Goal: Task Accomplishment & Management: Use online tool/utility

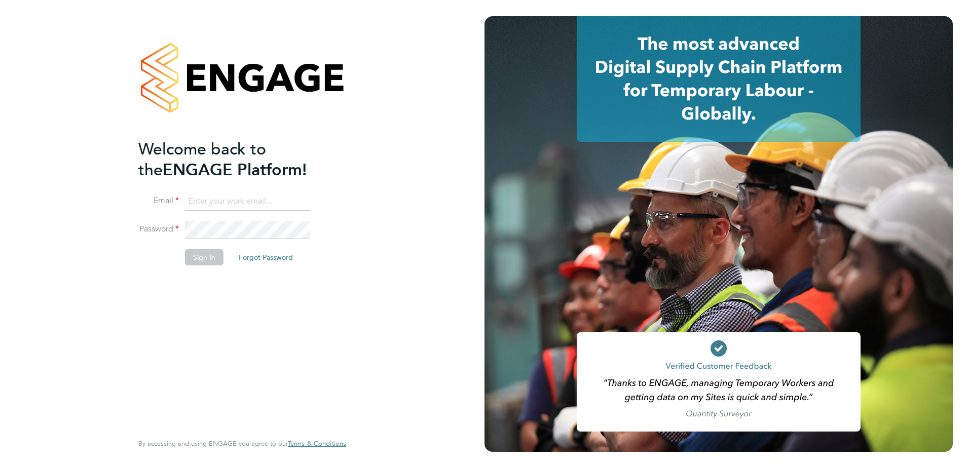
type input "stephen.mitchinson@vistry.co.uk"
click at [213, 203] on input "stephen.mitchinson@vistry.co.uk" at bounding box center [247, 202] width 125 height 18
click at [196, 258] on button "Sign In" at bounding box center [204, 257] width 39 height 16
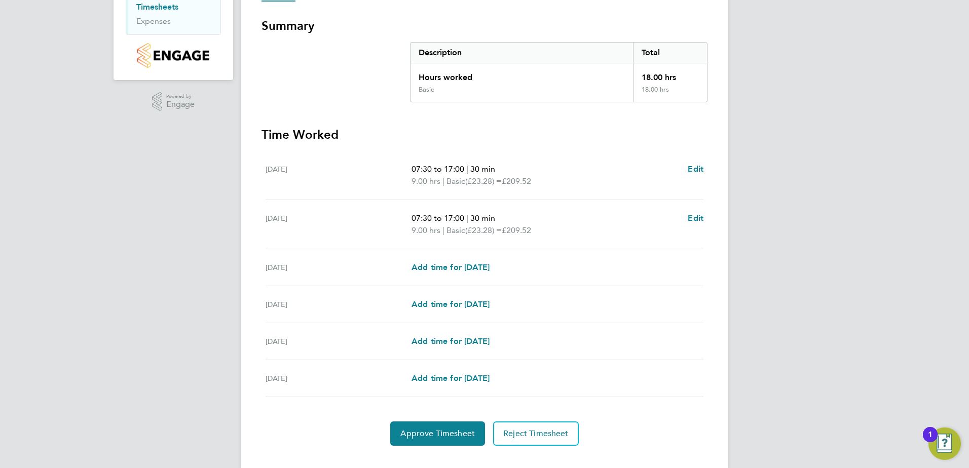
scroll to position [190, 0]
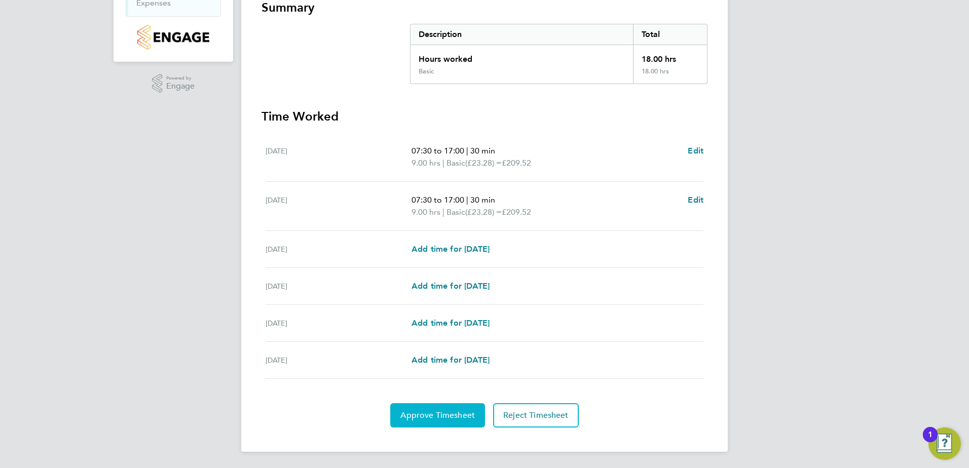
click at [444, 412] on span "Approve Timesheet" at bounding box center [437, 415] width 74 height 10
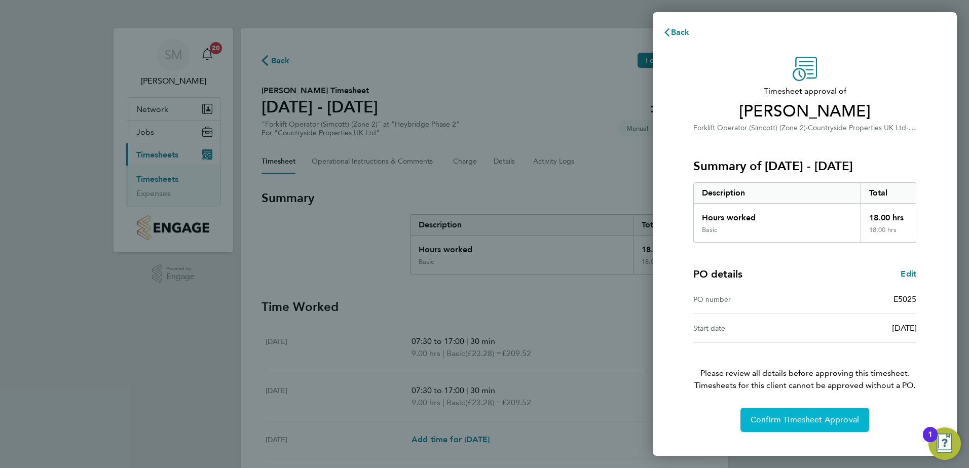
click at [784, 422] on span "Confirm Timesheet Approval" at bounding box center [804, 420] width 108 height 10
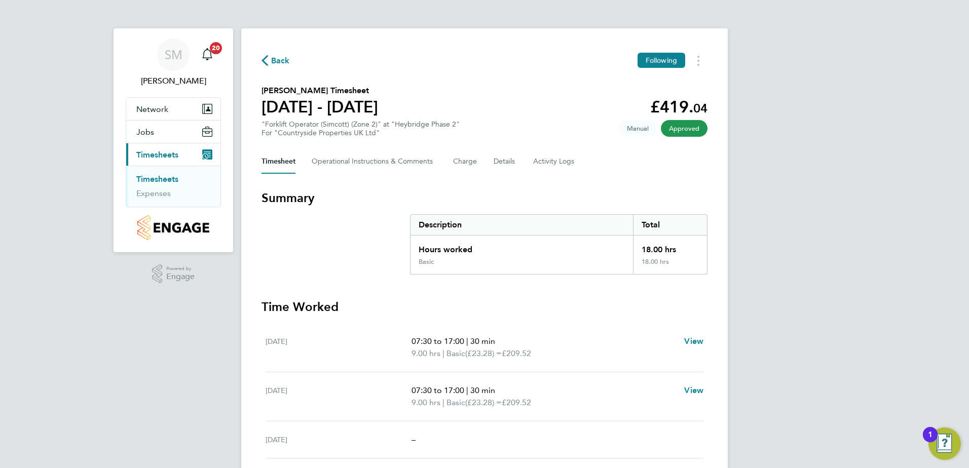
click at [147, 180] on link "Timesheets" at bounding box center [157, 179] width 42 height 10
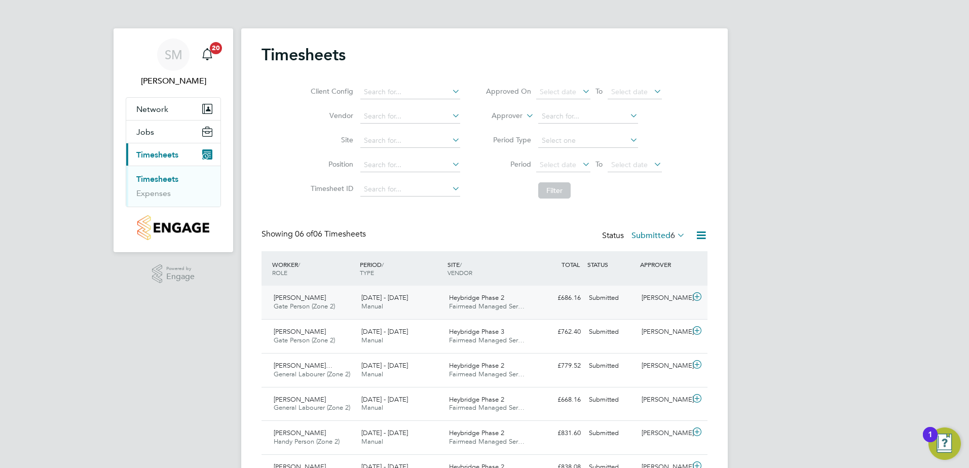
click at [602, 296] on div "Submitted" at bounding box center [611, 298] width 53 height 17
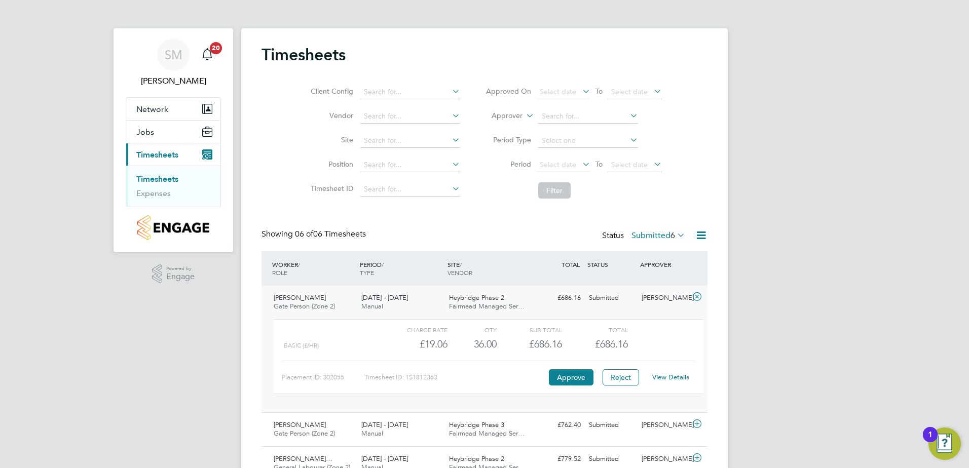
click at [670, 377] on link "View Details" at bounding box center [670, 377] width 37 height 9
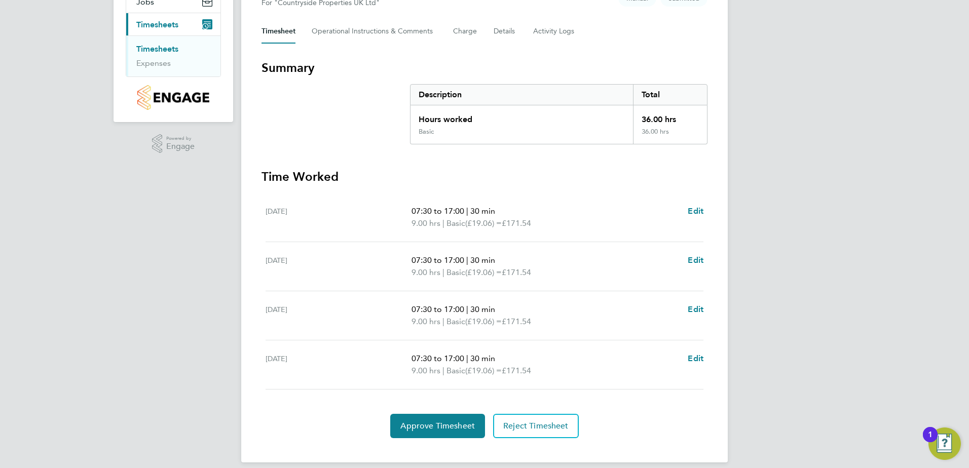
scroll to position [141, 0]
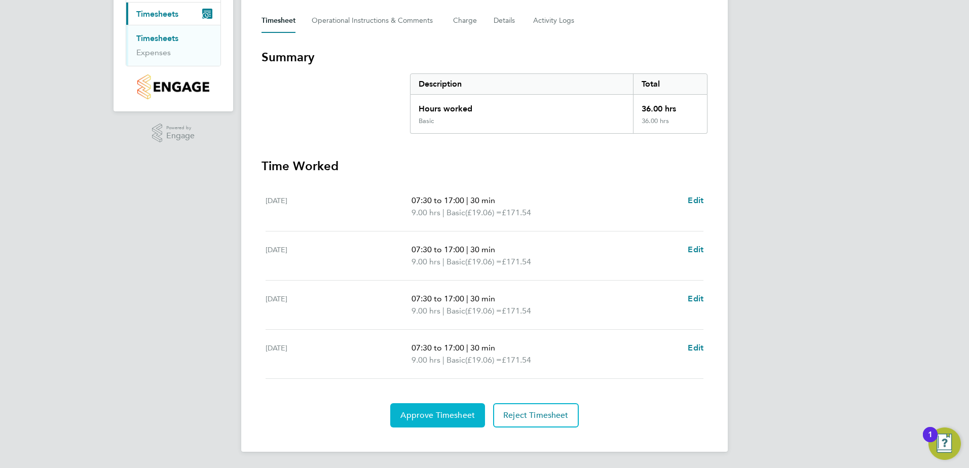
click at [443, 415] on span "Approve Timesheet" at bounding box center [437, 415] width 74 height 10
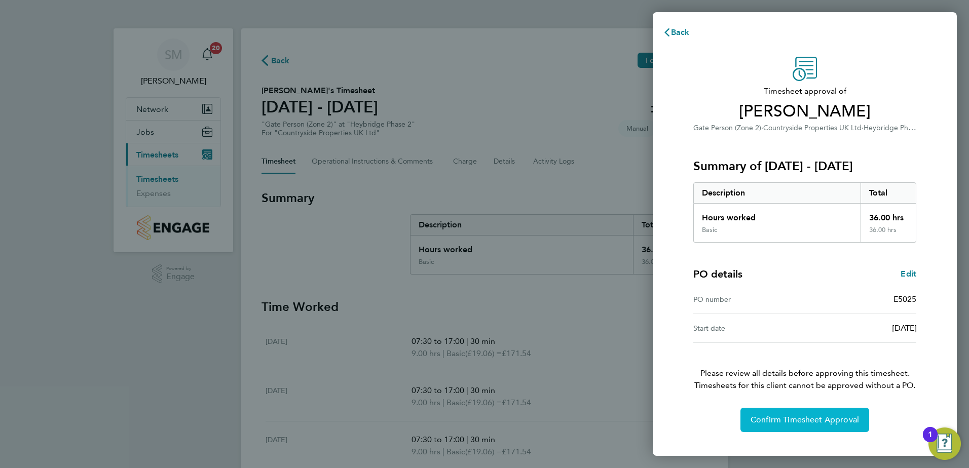
click at [787, 421] on span "Confirm Timesheet Approval" at bounding box center [804, 420] width 108 height 10
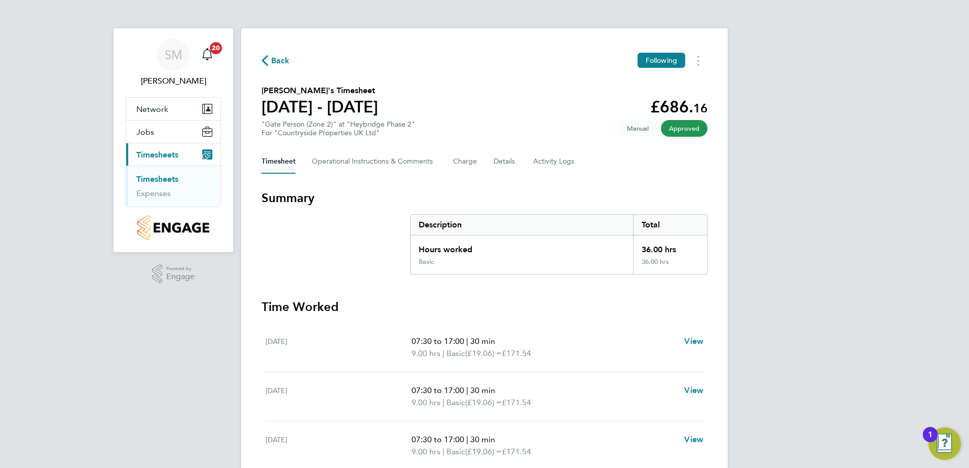
click at [171, 179] on link "Timesheets" at bounding box center [157, 179] width 42 height 10
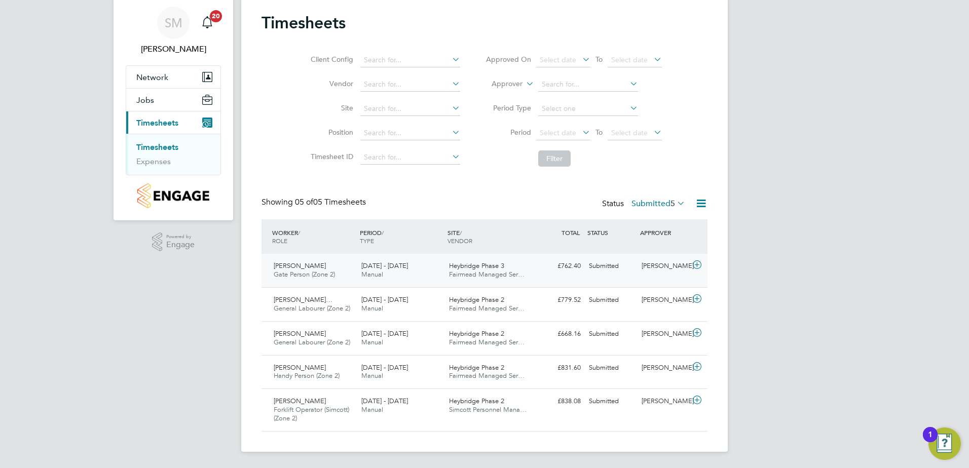
click at [604, 264] on div "Submitted" at bounding box center [611, 266] width 53 height 17
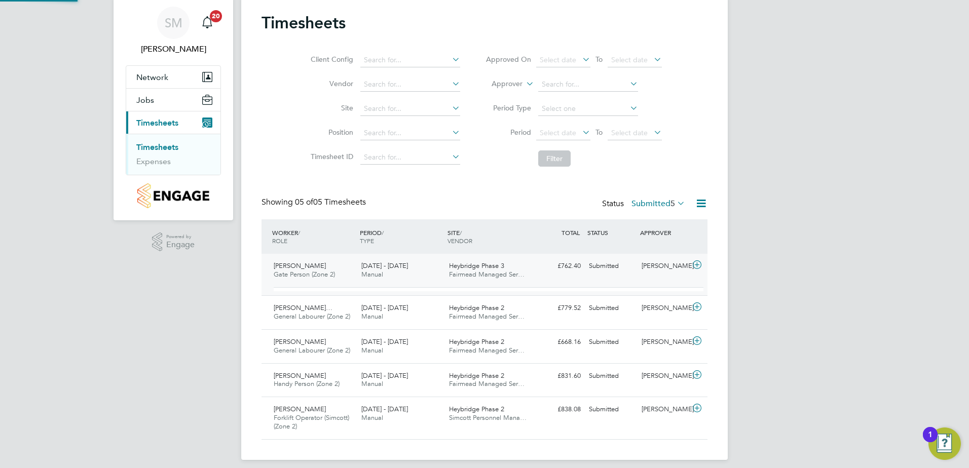
scroll to position [17, 99]
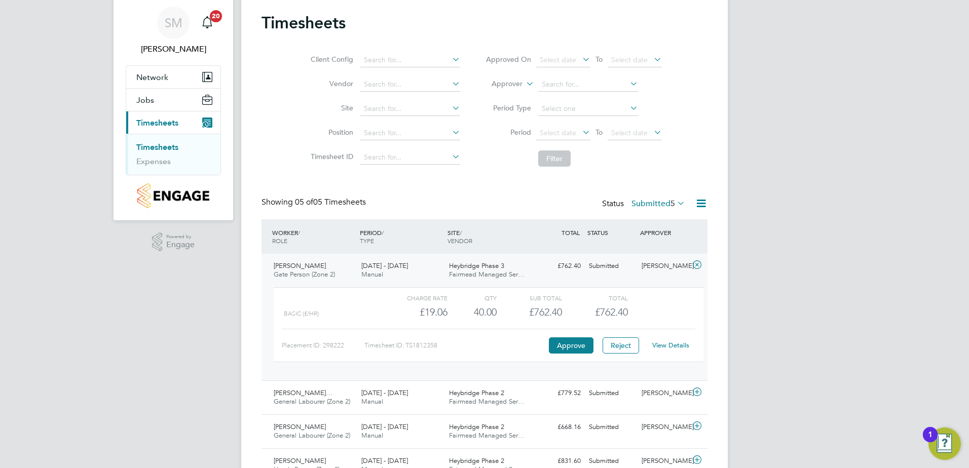
click at [669, 345] on link "View Details" at bounding box center [670, 345] width 37 height 9
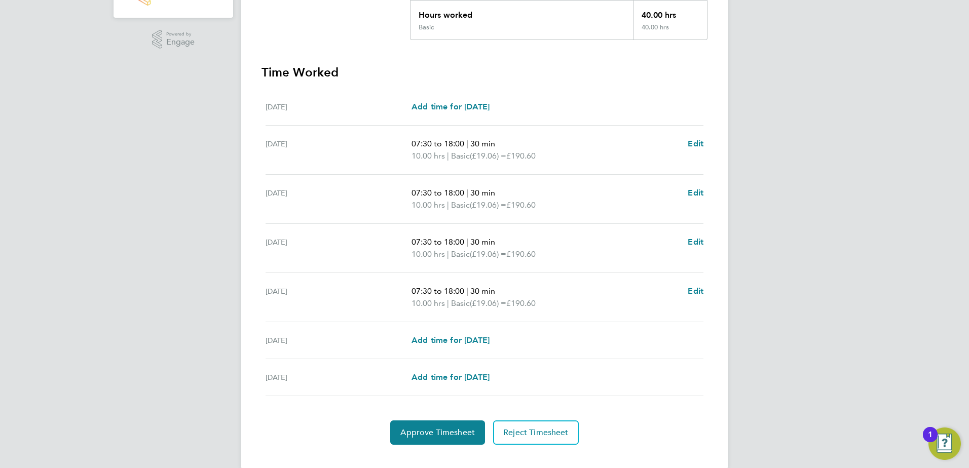
scroll to position [252, 0]
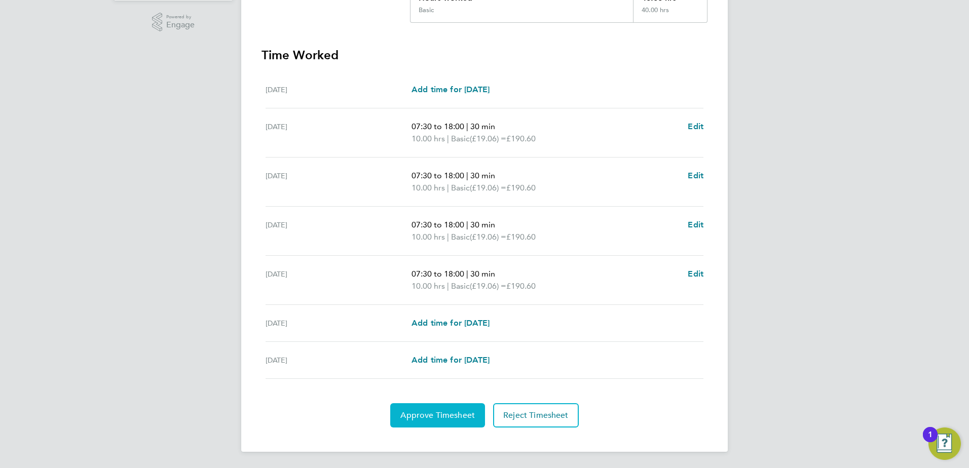
click at [452, 413] on span "Approve Timesheet" at bounding box center [437, 415] width 74 height 10
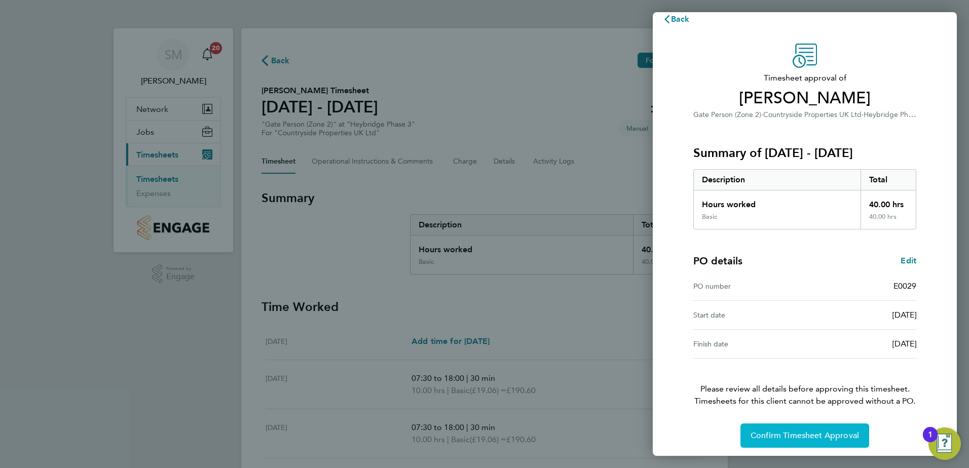
scroll to position [17, 0]
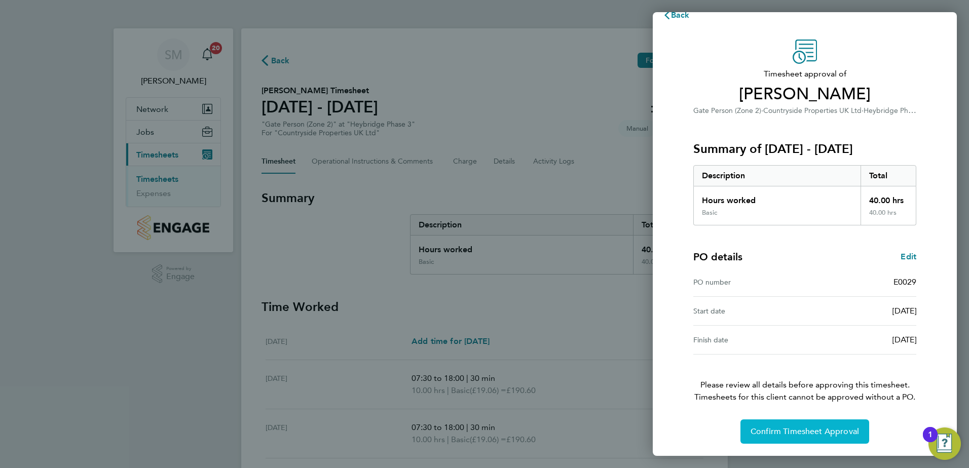
click at [798, 439] on button "Confirm Timesheet Approval" at bounding box center [804, 431] width 129 height 24
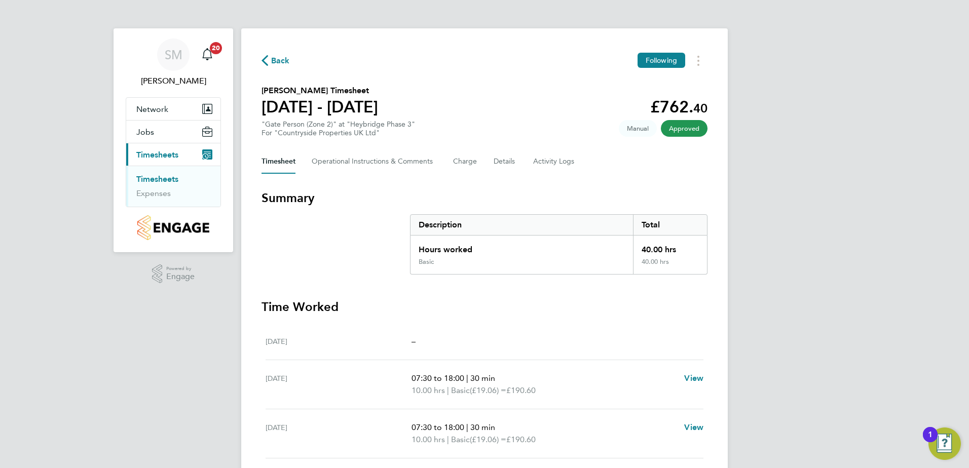
click at [166, 176] on link "Timesheets" at bounding box center [157, 179] width 42 height 10
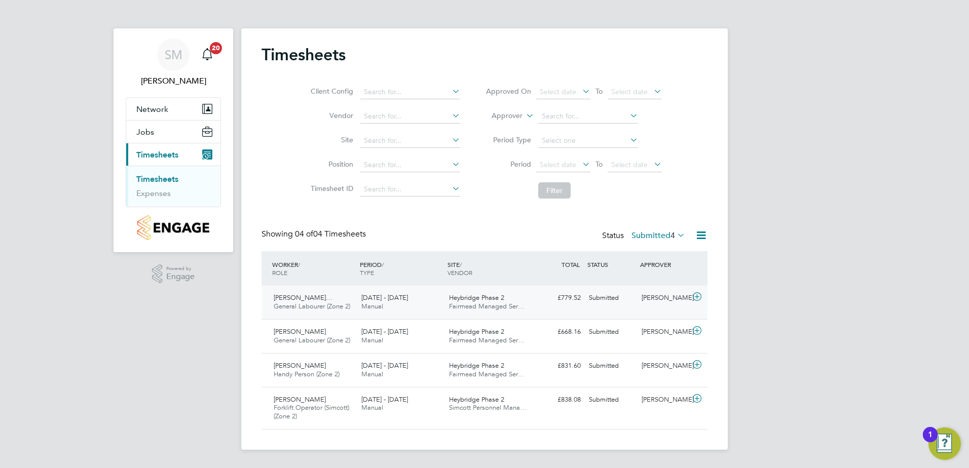
click at [600, 299] on div "Submitted" at bounding box center [611, 298] width 53 height 17
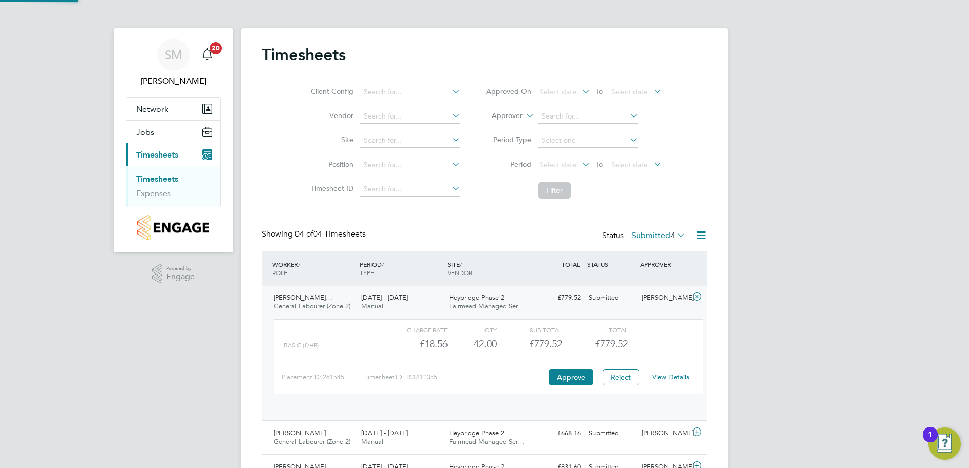
scroll to position [17, 99]
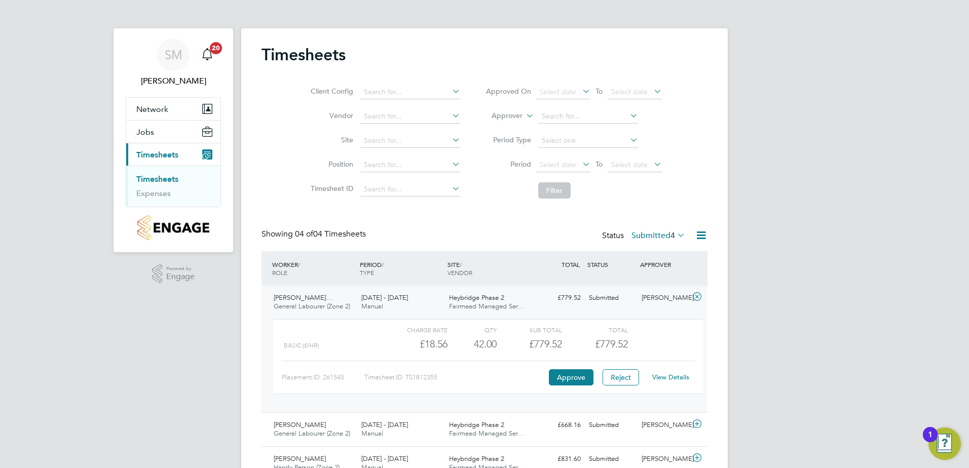
click at [675, 378] on link "View Details" at bounding box center [670, 377] width 37 height 9
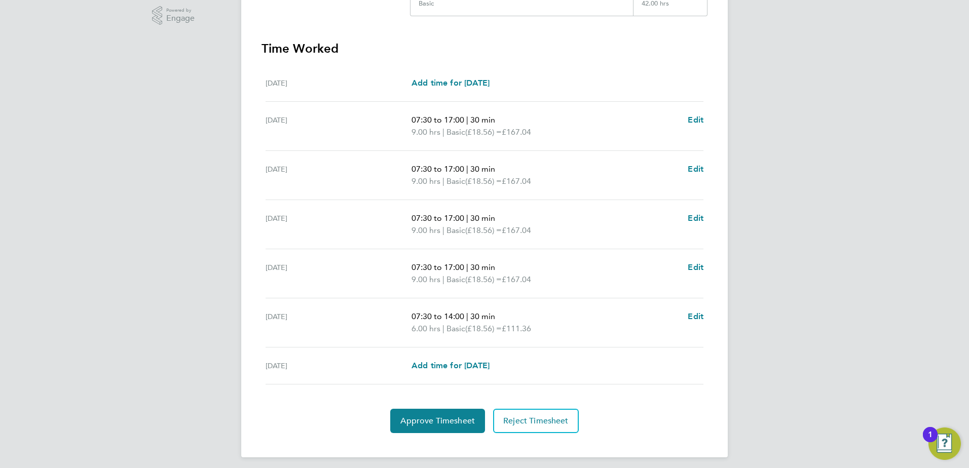
scroll to position [264, 0]
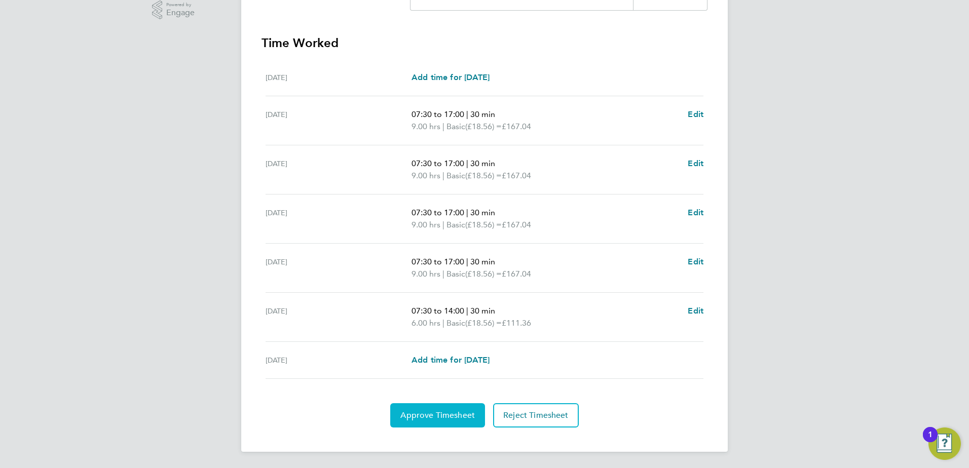
click at [442, 415] on span "Approve Timesheet" at bounding box center [437, 415] width 74 height 10
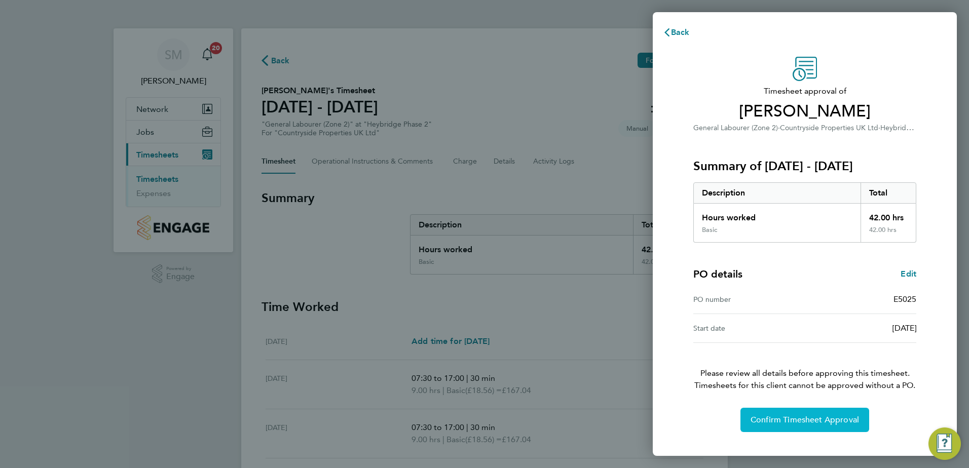
click at [768, 416] on span "Confirm Timesheet Approval" at bounding box center [804, 420] width 108 height 10
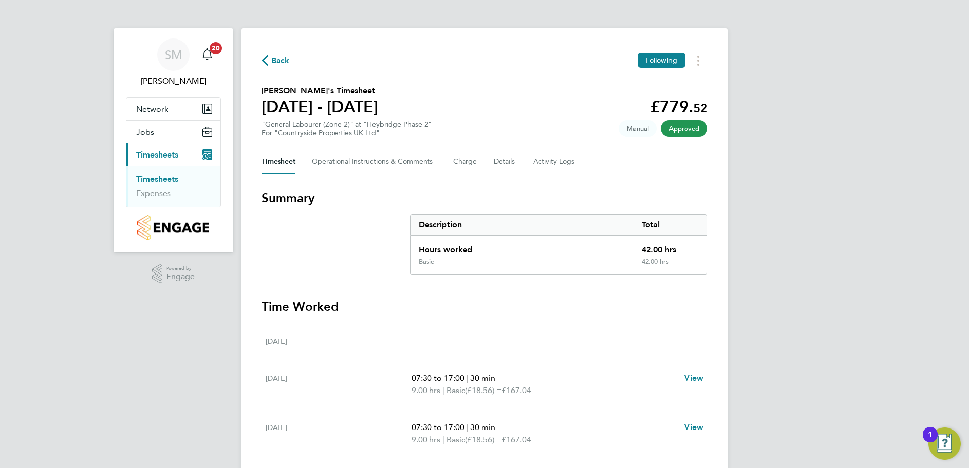
click at [155, 180] on link "Timesheets" at bounding box center [157, 179] width 42 height 10
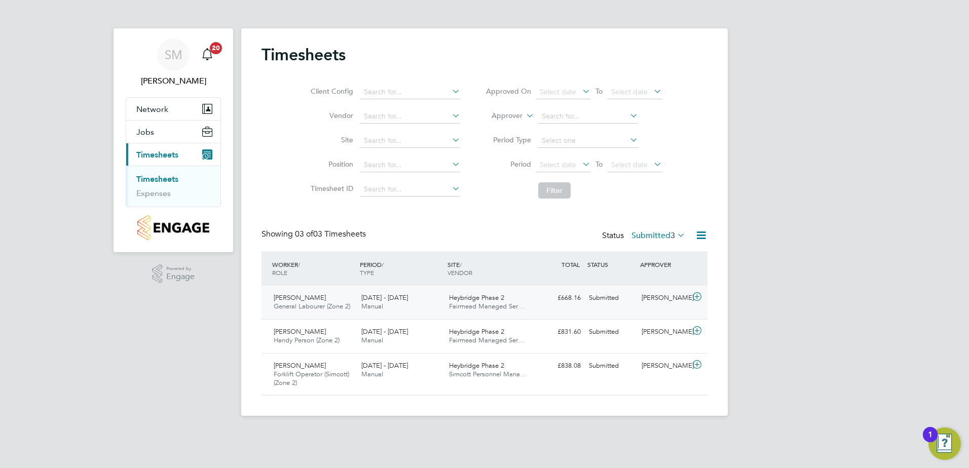
click at [599, 299] on div "Submitted" at bounding box center [611, 298] width 53 height 17
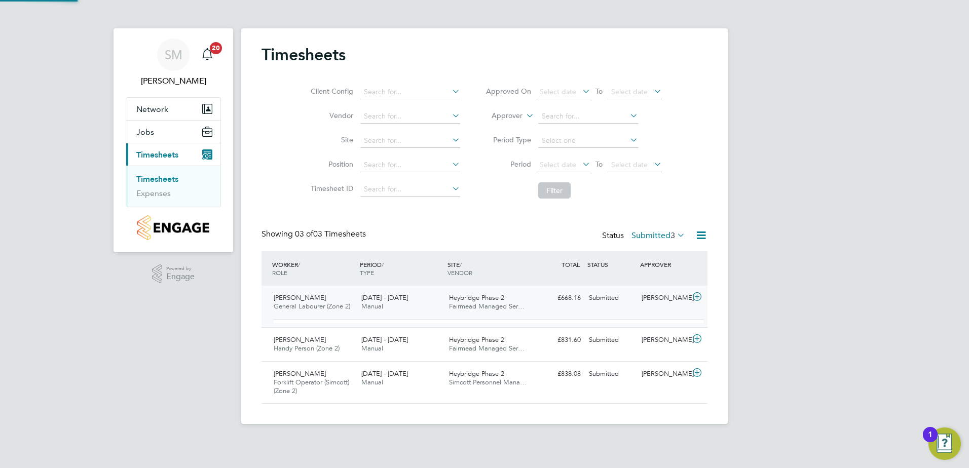
scroll to position [17, 99]
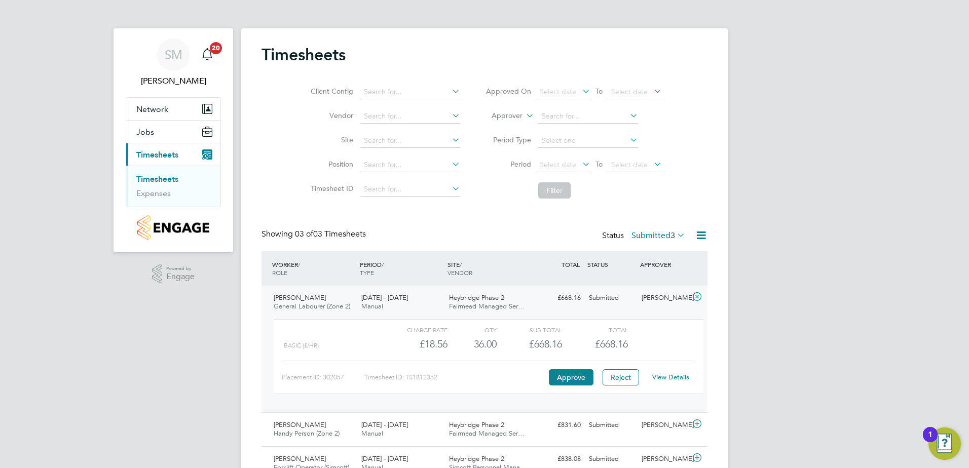
click at [661, 376] on link "View Details" at bounding box center [670, 377] width 37 height 9
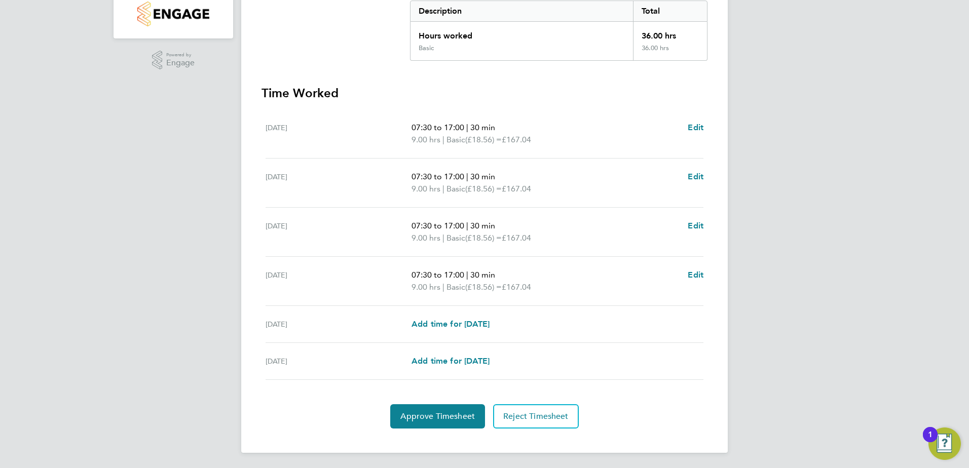
scroll to position [215, 0]
click at [455, 413] on span "Approve Timesheet" at bounding box center [437, 415] width 74 height 10
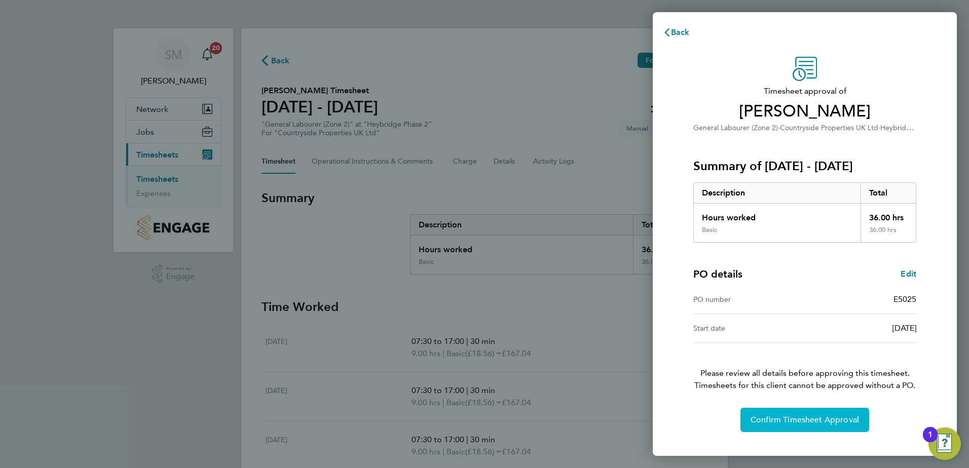
click at [804, 422] on span "Confirm Timesheet Approval" at bounding box center [804, 420] width 108 height 10
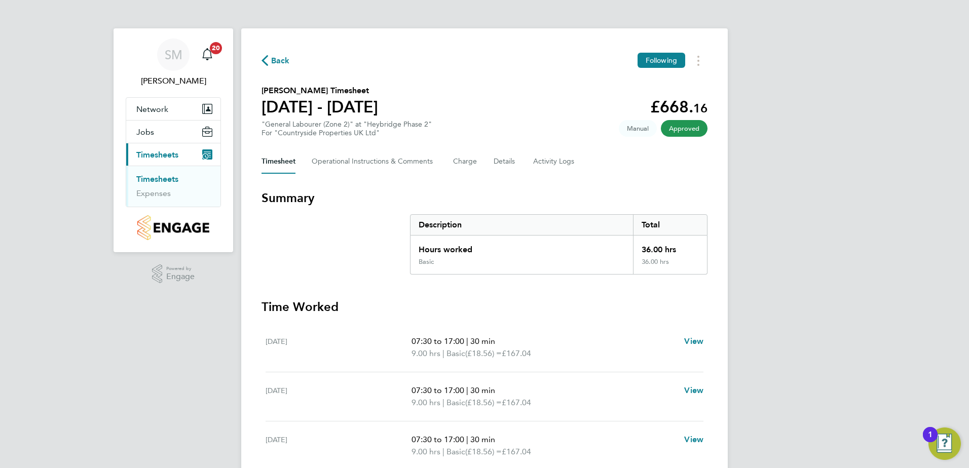
click at [165, 181] on link "Timesheets" at bounding box center [157, 179] width 42 height 10
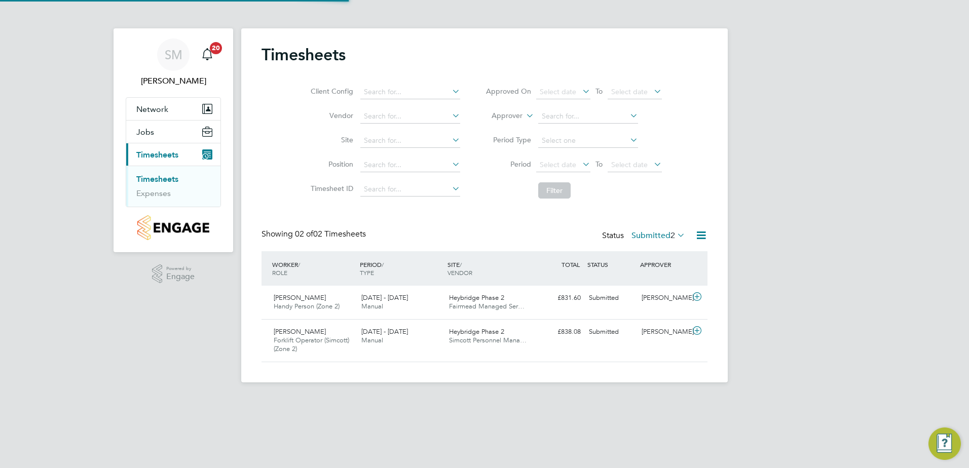
scroll to position [26, 88]
click at [604, 301] on div "Submitted" at bounding box center [611, 298] width 53 height 17
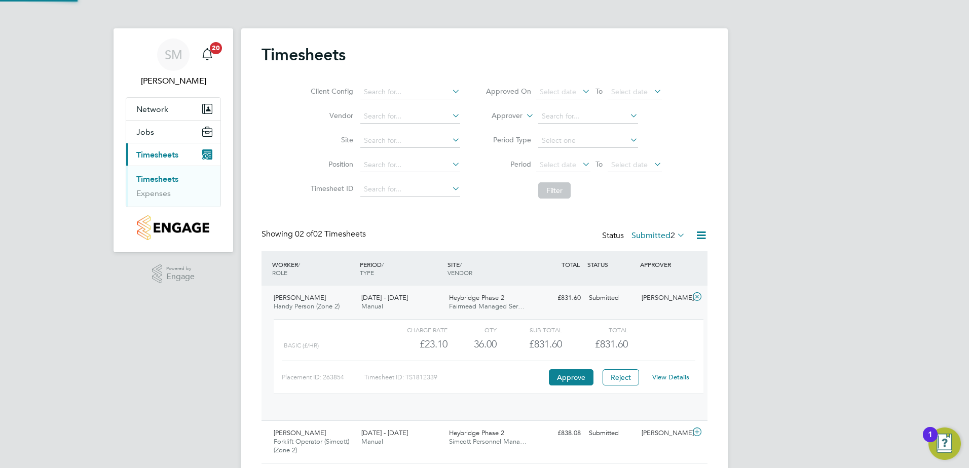
scroll to position [17, 99]
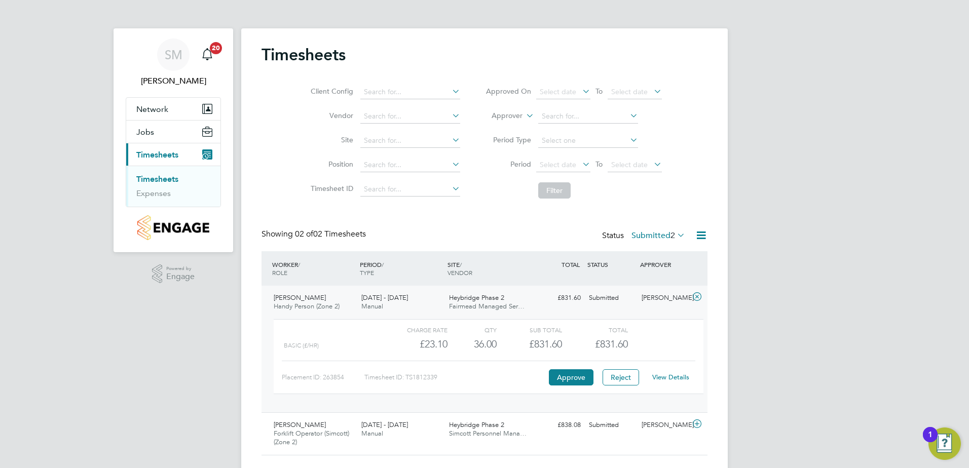
click at [657, 376] on link "View Details" at bounding box center [670, 377] width 37 height 9
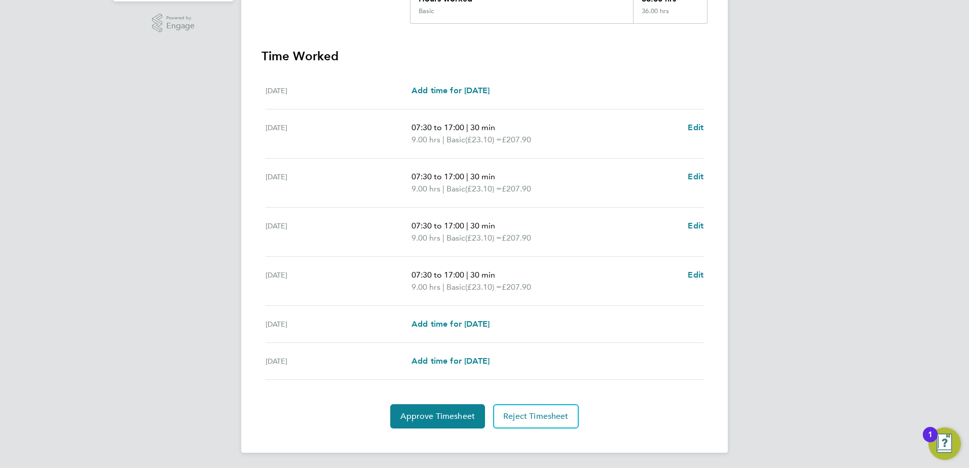
scroll to position [252, 0]
click at [447, 413] on span "Approve Timesheet" at bounding box center [437, 415] width 74 height 10
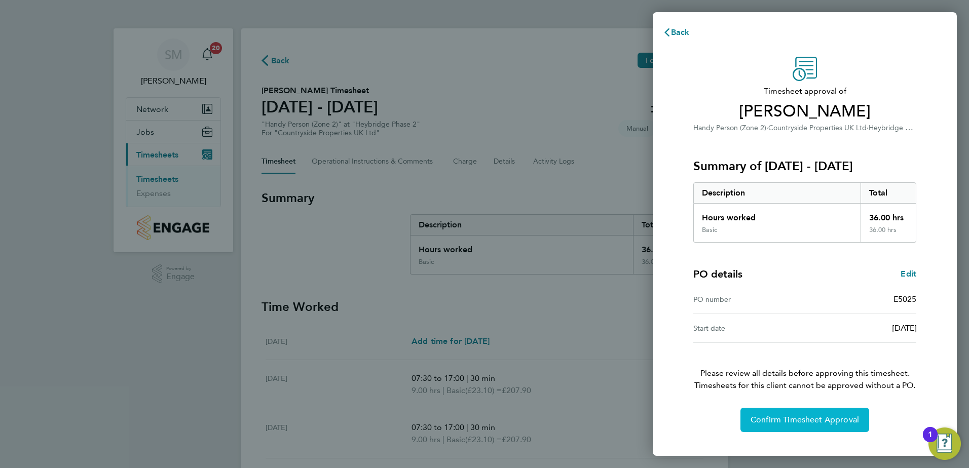
click at [777, 422] on span "Confirm Timesheet Approval" at bounding box center [804, 420] width 108 height 10
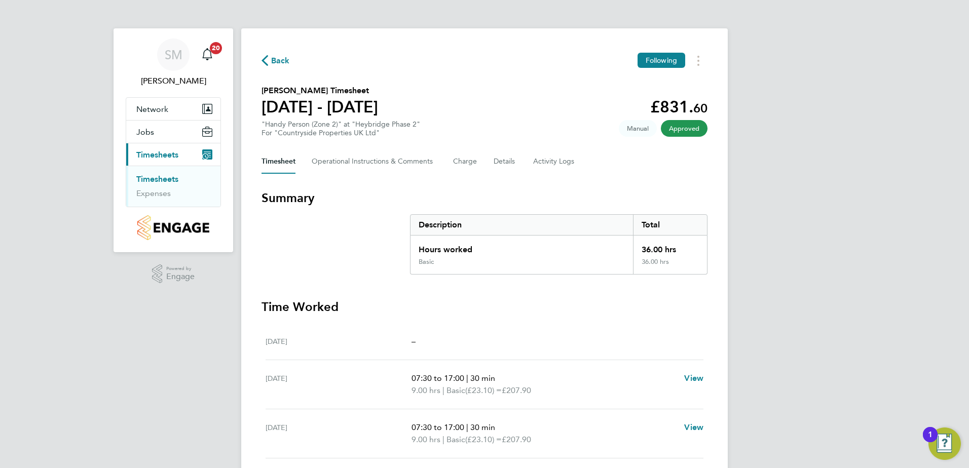
click at [149, 178] on link "Timesheets" at bounding box center [157, 179] width 42 height 10
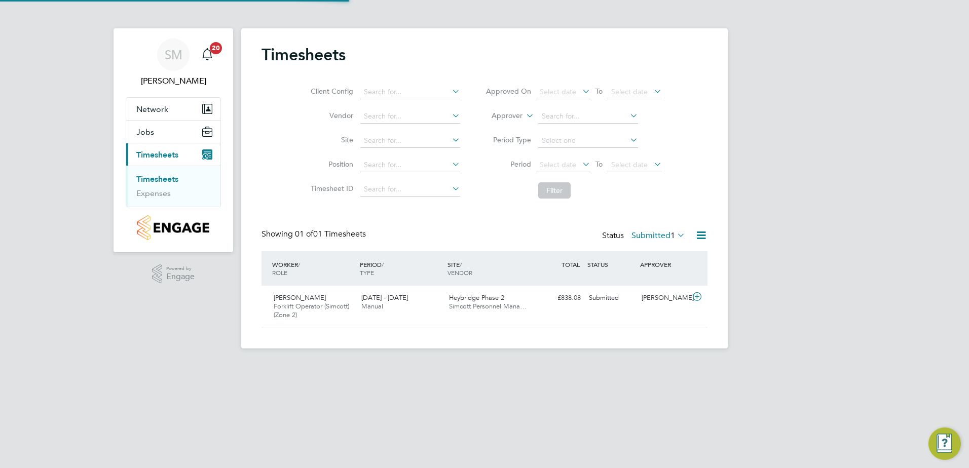
scroll to position [26, 88]
click at [606, 298] on div "Submitted" at bounding box center [611, 298] width 53 height 17
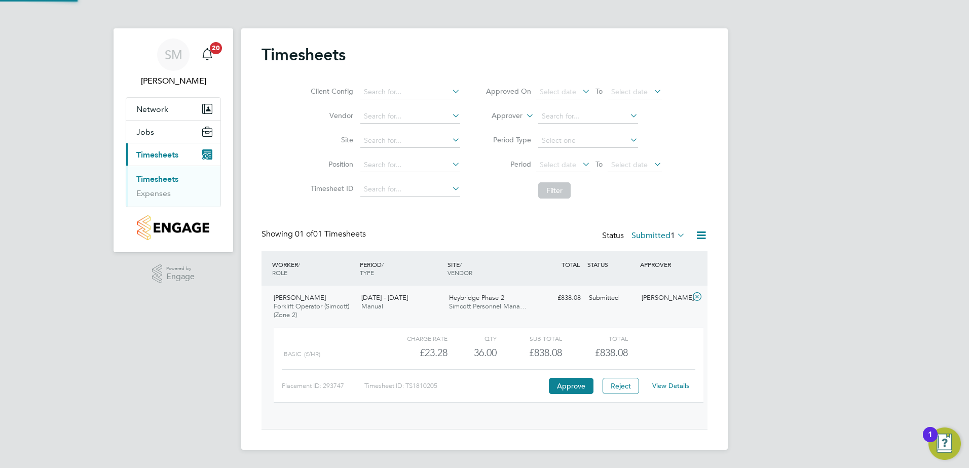
scroll to position [17, 99]
click at [666, 384] on link "View Details" at bounding box center [670, 385] width 37 height 9
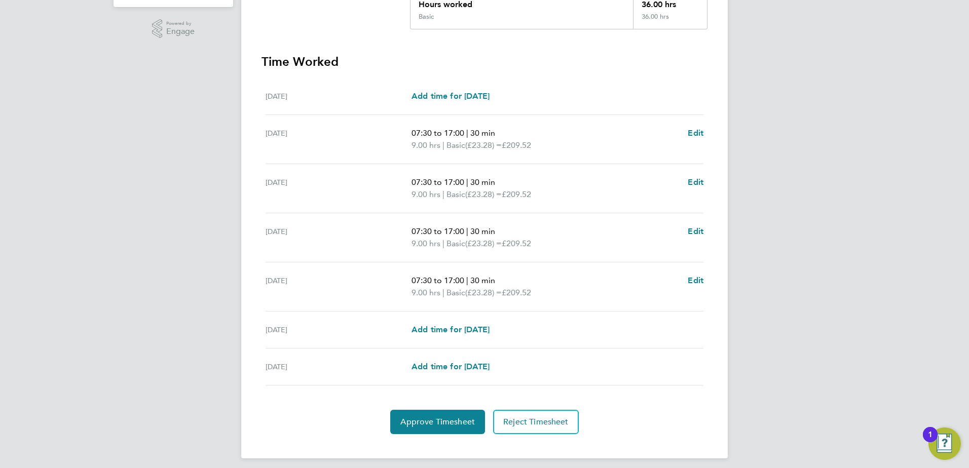
scroll to position [252, 0]
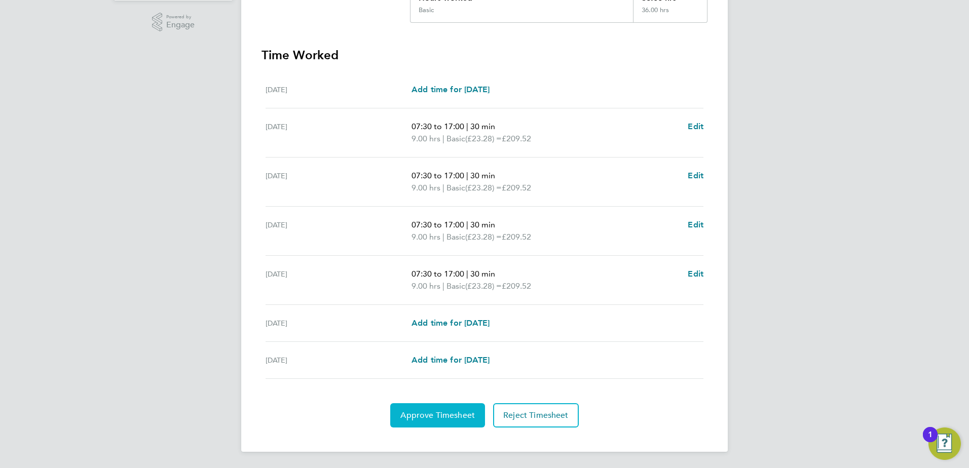
click at [433, 415] on span "Approve Timesheet" at bounding box center [437, 415] width 74 height 10
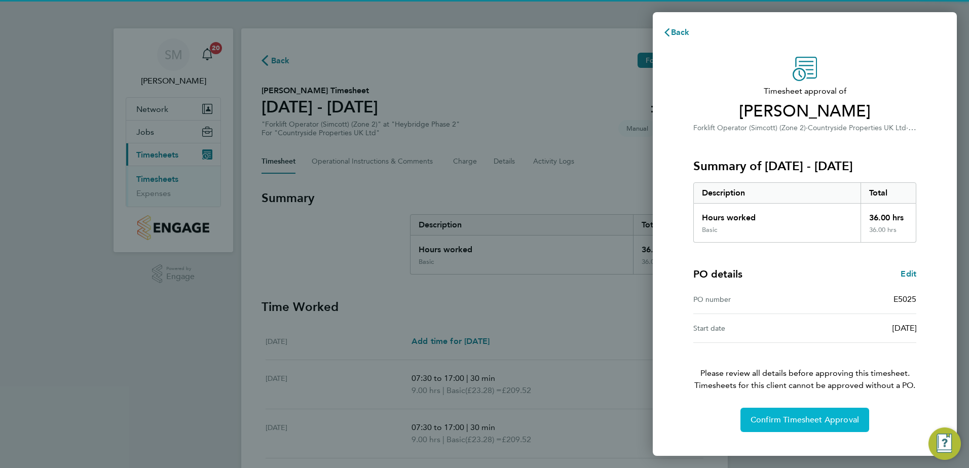
click at [756, 415] on span "Confirm Timesheet Approval" at bounding box center [804, 420] width 108 height 10
